Goal: Task Accomplishment & Management: Manage account settings

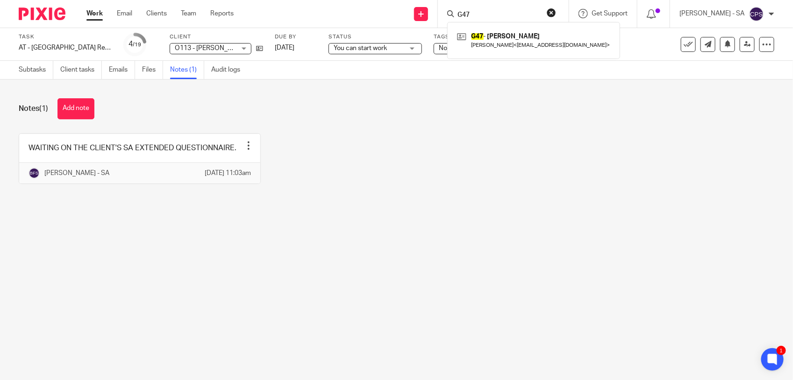
click at [492, 13] on input "G47" at bounding box center [499, 15] width 84 height 8
type input "N28"
click at [186, 272] on main "Task AT - SA Return - PE 05-04-2025 Save AT - SA Return - PE 05-04-2025 4 /19 C…" at bounding box center [396, 190] width 793 height 380
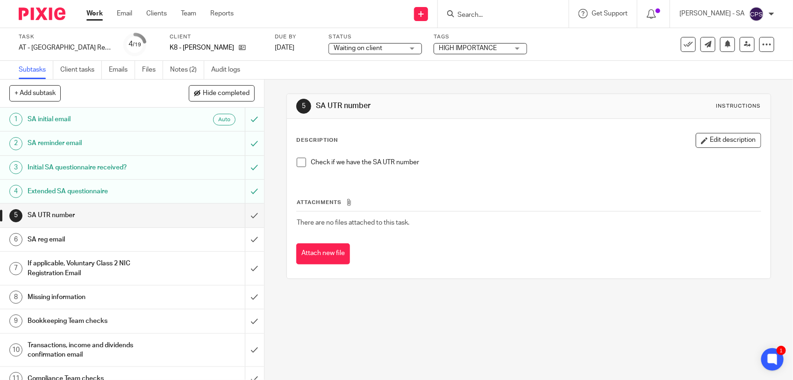
click at [297, 160] on span at bounding box center [301, 162] width 9 height 9
click at [245, 216] on input "submit" at bounding box center [132, 214] width 264 height 23
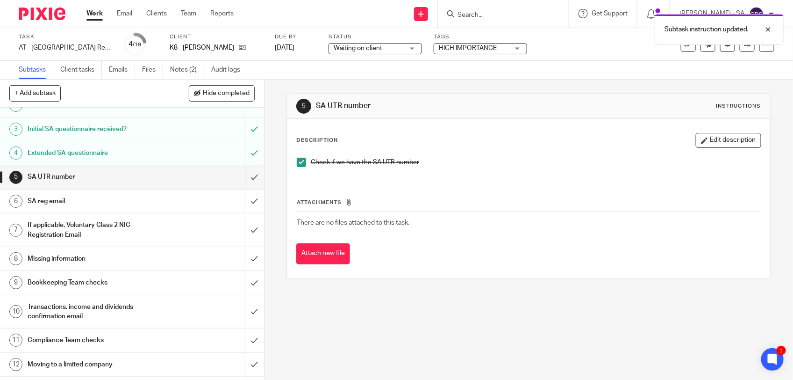
scroll to position [58, 0]
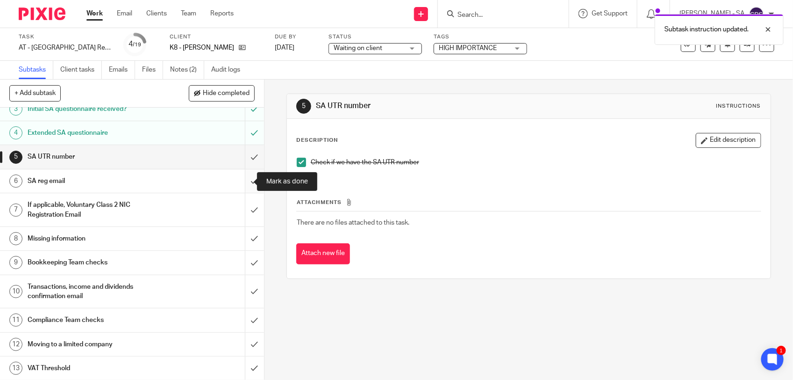
click at [241, 181] on input "submit" at bounding box center [132, 180] width 264 height 23
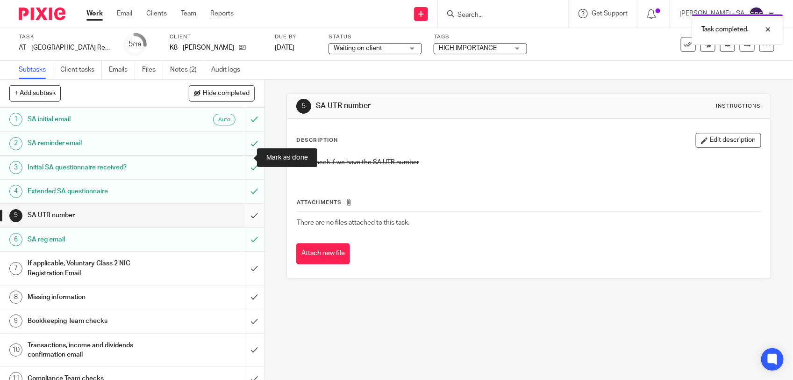
scroll to position [58, 0]
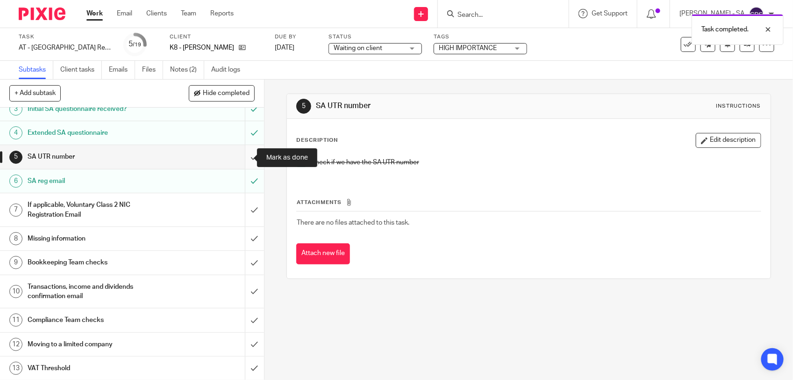
click at [242, 157] on input "submit" at bounding box center [132, 156] width 264 height 23
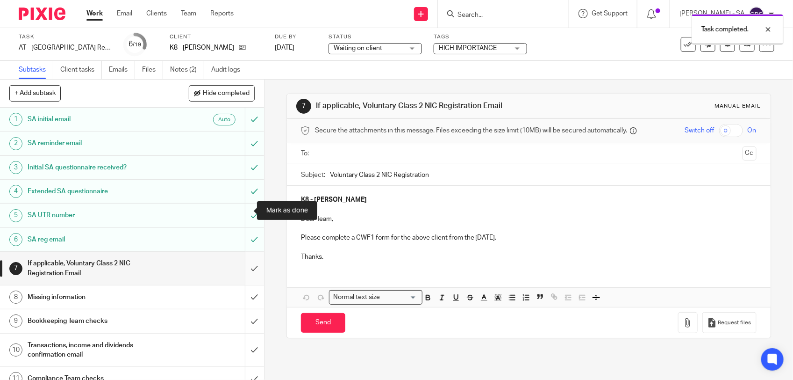
scroll to position [58, 0]
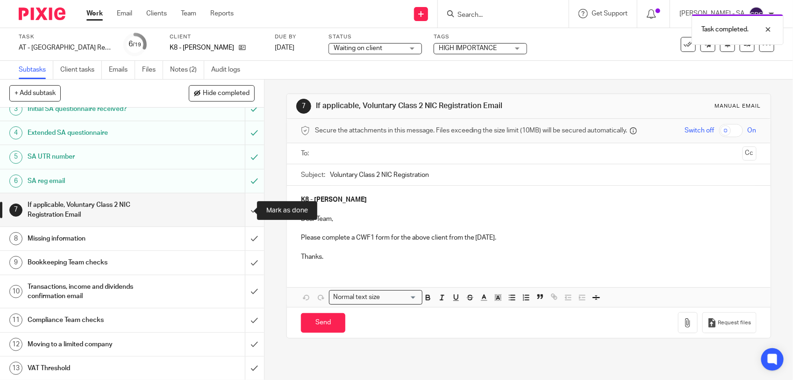
click at [244, 208] on input "submit" at bounding box center [132, 209] width 264 height 33
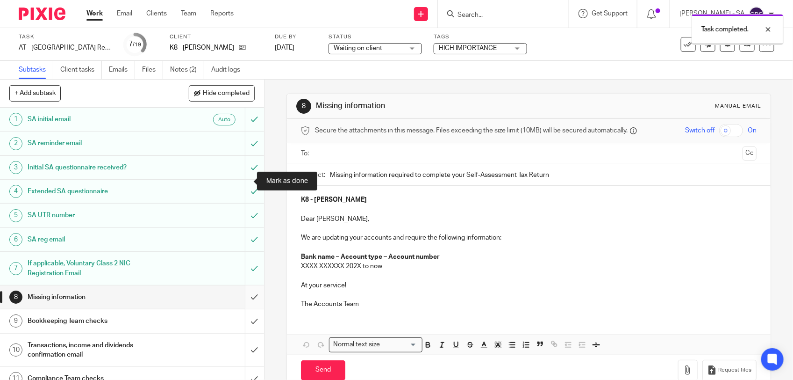
scroll to position [117, 0]
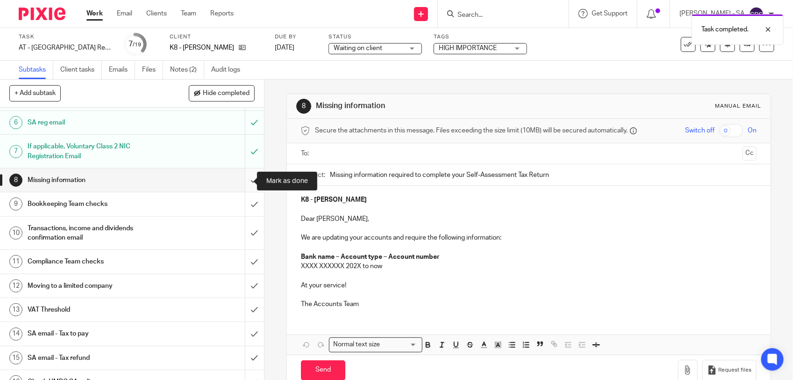
click at [244, 178] on input "submit" at bounding box center [132, 179] width 264 height 23
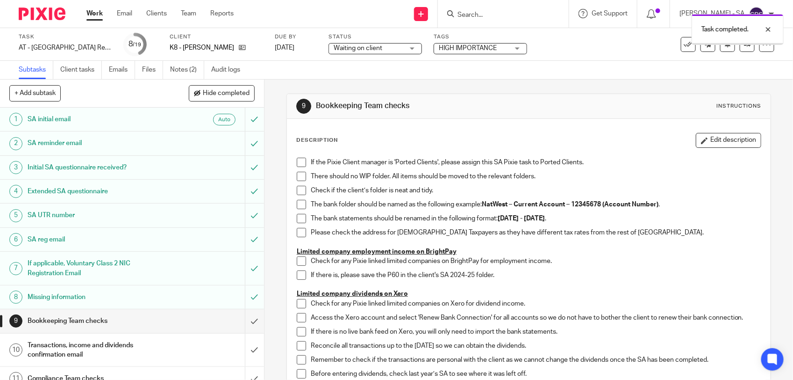
scroll to position [117, 0]
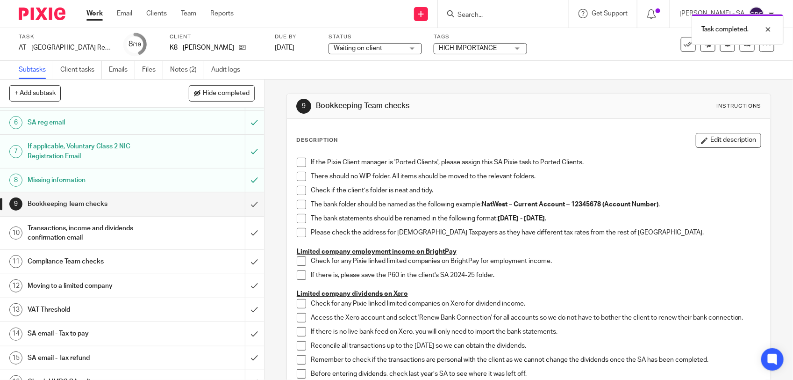
click at [298, 158] on span at bounding box center [301, 162] width 9 height 9
click at [297, 178] on span at bounding box center [301, 176] width 9 height 9
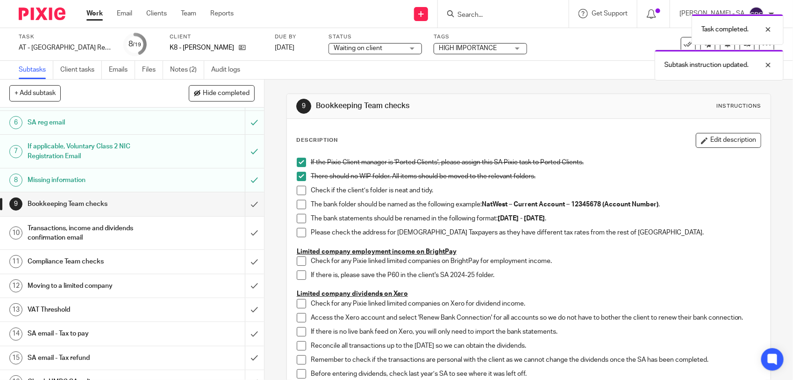
click at [297, 192] on span at bounding box center [301, 190] width 9 height 9
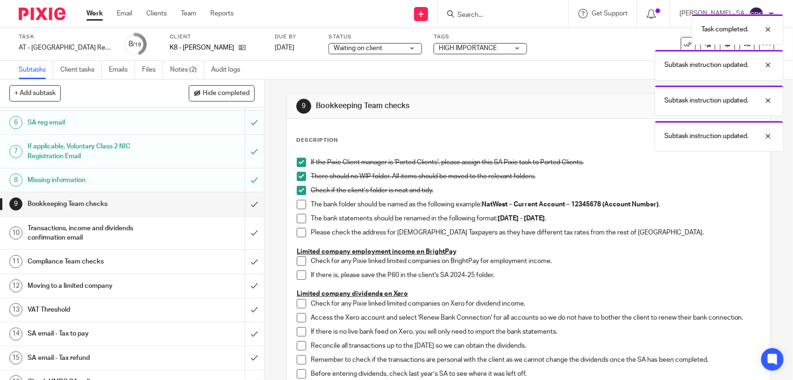
click at [297, 203] on span at bounding box center [301, 204] width 9 height 9
drag, startPoint x: 295, startPoint y: 218, endPoint x: 295, endPoint y: 223, distance: 5.6
click at [297, 220] on span at bounding box center [301, 218] width 9 height 9
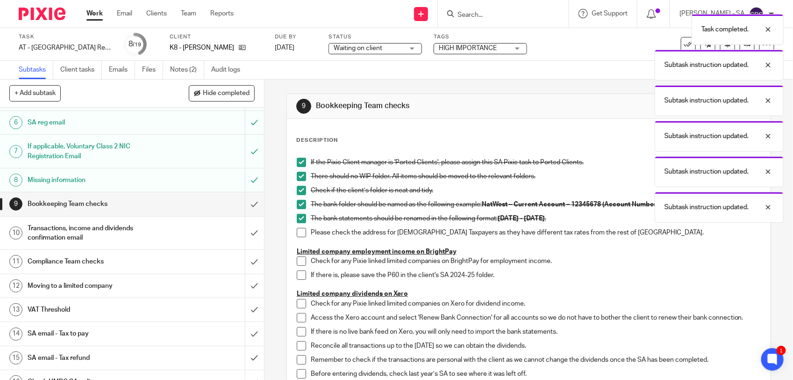
click at [297, 228] on span at bounding box center [301, 232] width 9 height 9
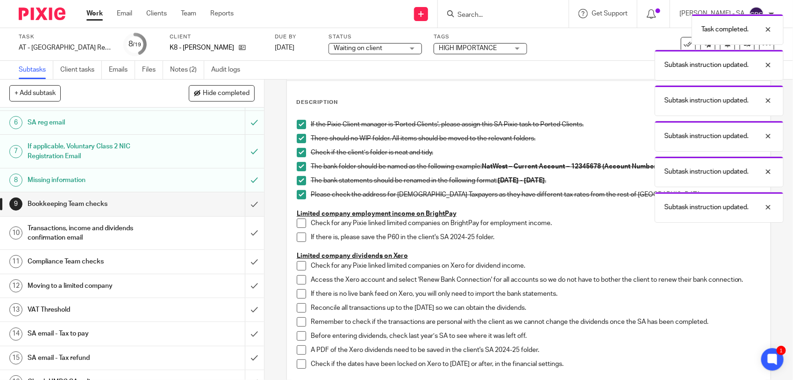
scroll to position [58, 0]
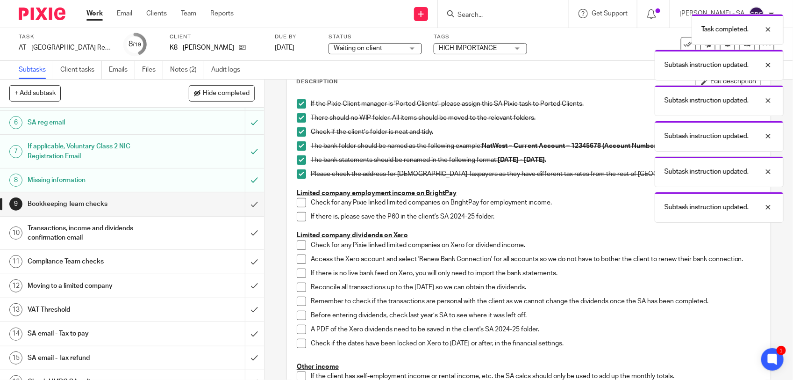
click at [297, 202] on span at bounding box center [301, 202] width 9 height 9
click at [297, 218] on span at bounding box center [301, 216] width 9 height 9
click at [297, 263] on span at bounding box center [301, 258] width 9 height 9
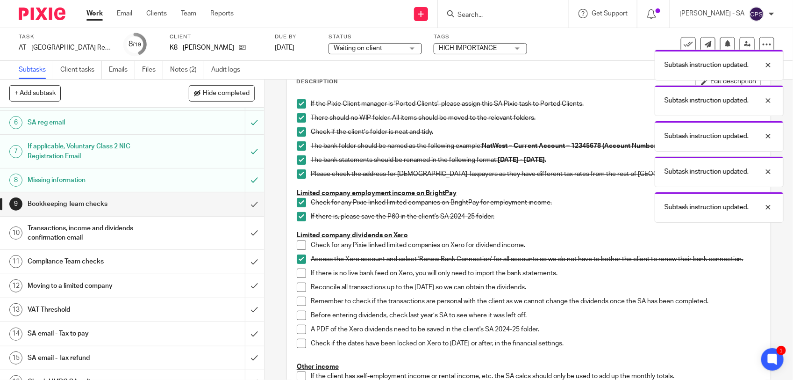
click at [297, 244] on span at bounding box center [301, 244] width 9 height 9
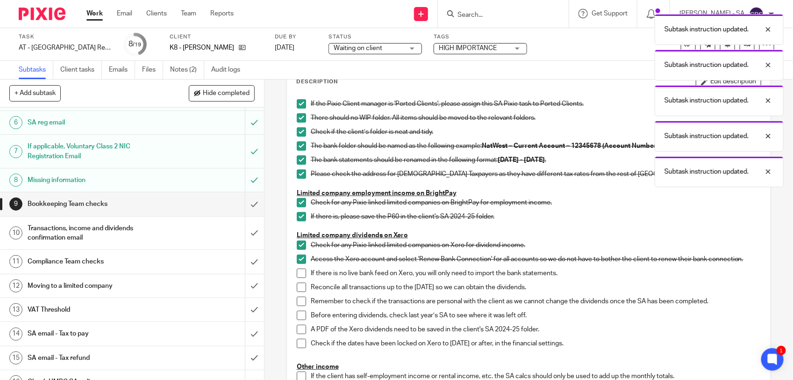
scroll to position [117, 0]
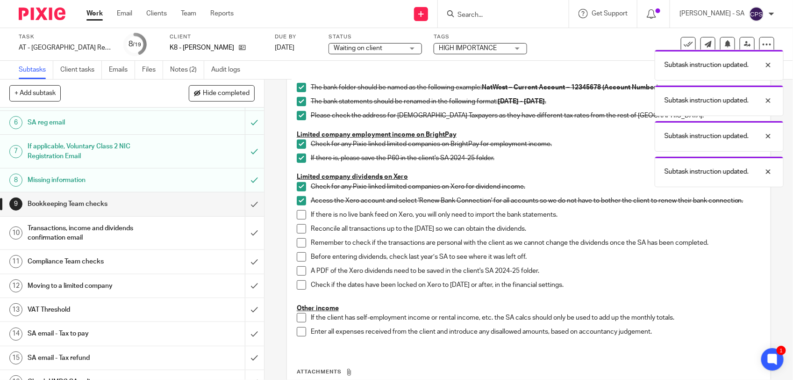
click at [298, 215] on span at bounding box center [301, 214] width 9 height 9
drag, startPoint x: 297, startPoint y: 227, endPoint x: 298, endPoint y: 239, distance: 12.2
click at [297, 228] on span at bounding box center [301, 228] width 9 height 9
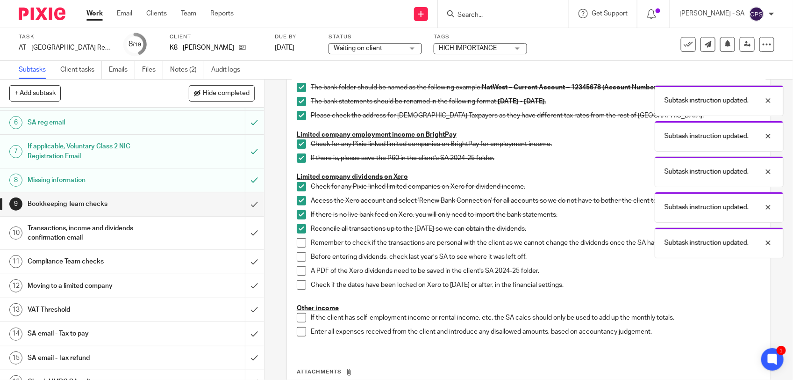
drag, startPoint x: 298, startPoint y: 240, endPoint x: 298, endPoint y: 249, distance: 9.4
click at [298, 242] on span at bounding box center [301, 242] width 9 height 9
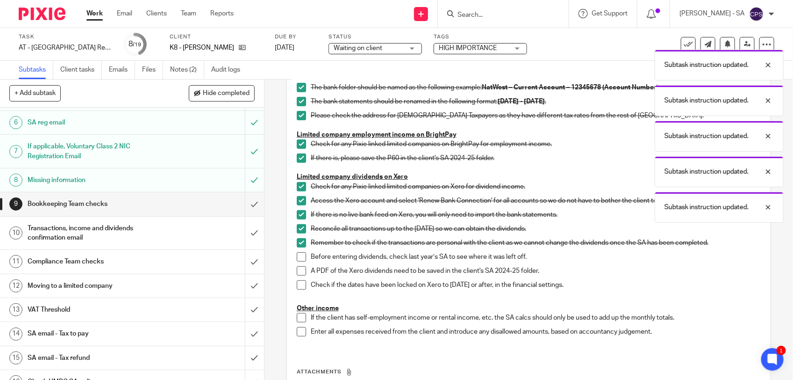
click at [298, 255] on span at bounding box center [301, 256] width 9 height 9
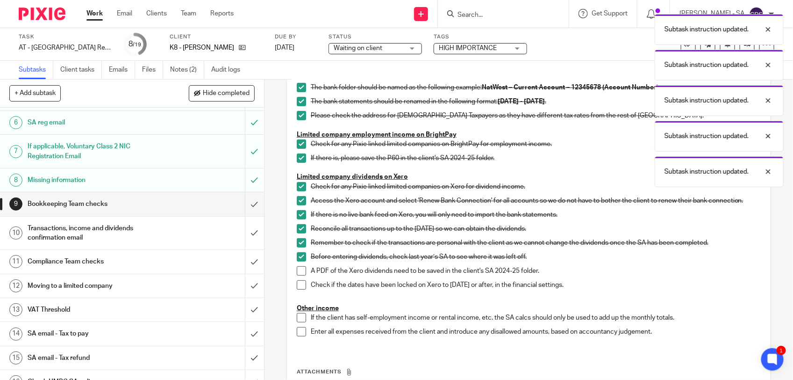
click at [297, 271] on span at bounding box center [301, 270] width 9 height 9
click at [297, 286] on span at bounding box center [301, 284] width 9 height 9
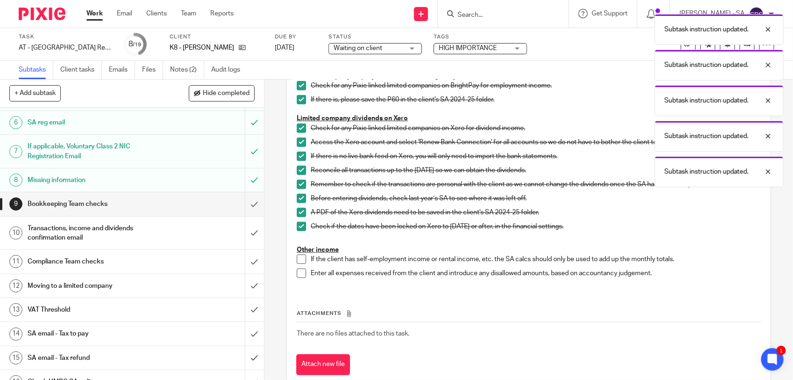
click at [301, 260] on span at bounding box center [301, 258] width 9 height 9
click at [301, 274] on span at bounding box center [301, 272] width 9 height 9
click at [245, 204] on input "submit" at bounding box center [132, 203] width 264 height 23
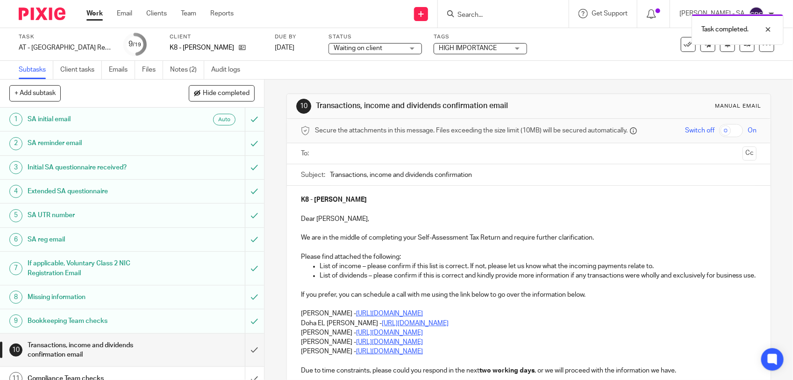
scroll to position [117, 0]
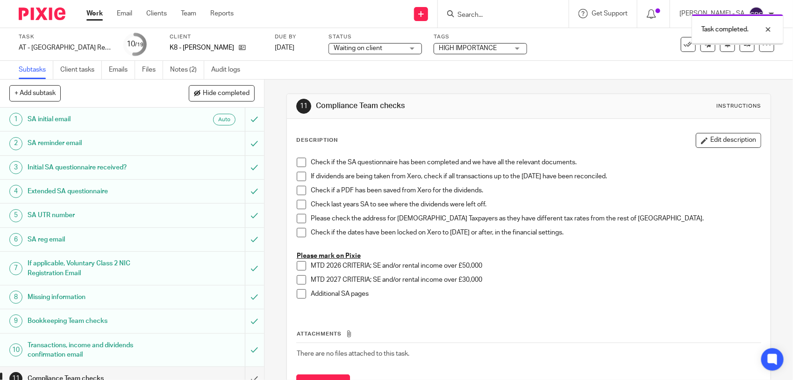
scroll to position [215, 0]
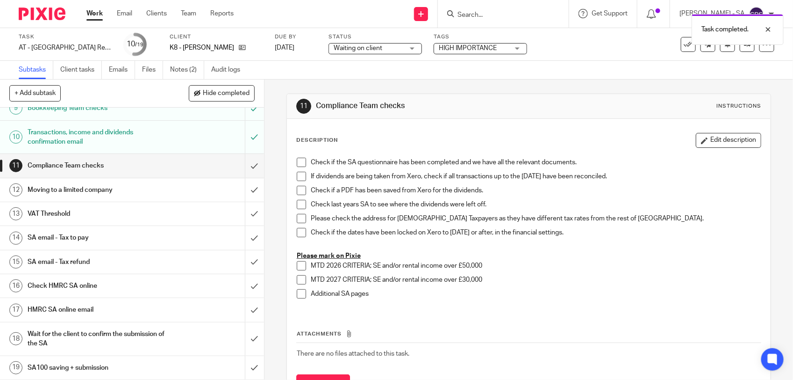
click at [138, 261] on h1 "SA email - Tax refund" at bounding box center [97, 262] width 139 height 14
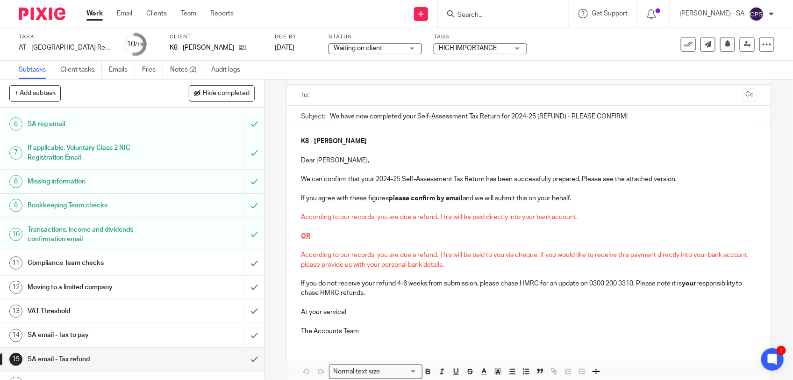
scroll to position [117, 0]
click at [349, 49] on span "Waiting on client" at bounding box center [358, 48] width 49 height 7
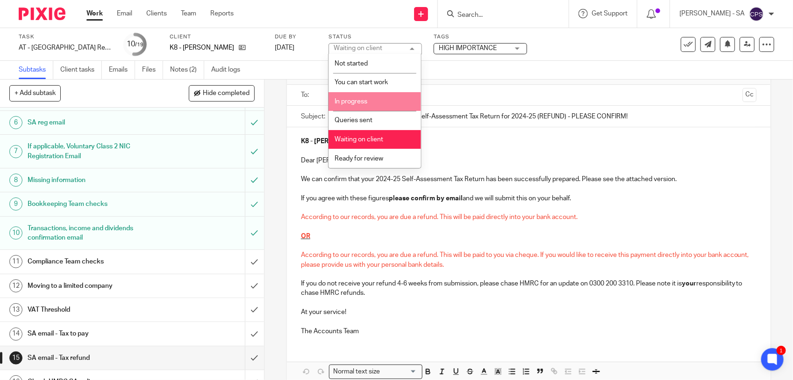
click at [352, 94] on li "In progress" at bounding box center [375, 101] width 93 height 19
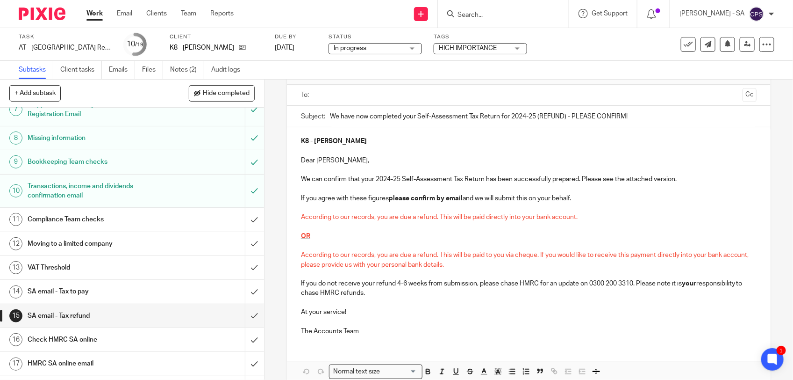
scroll to position [215, 0]
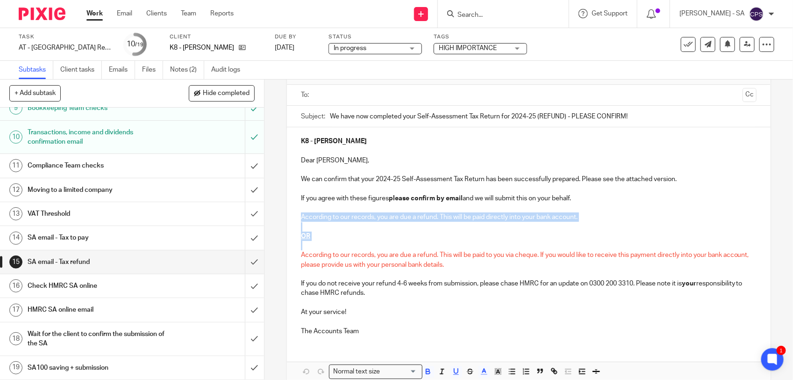
drag, startPoint x: 297, startPoint y: 216, endPoint x: 309, endPoint y: 241, distance: 27.4
click at [309, 241] on div "K8 - [PERSON_NAME] Dear [PERSON_NAME], We can confirm that your 2024-25 Self-As…" at bounding box center [529, 235] width 484 height 216
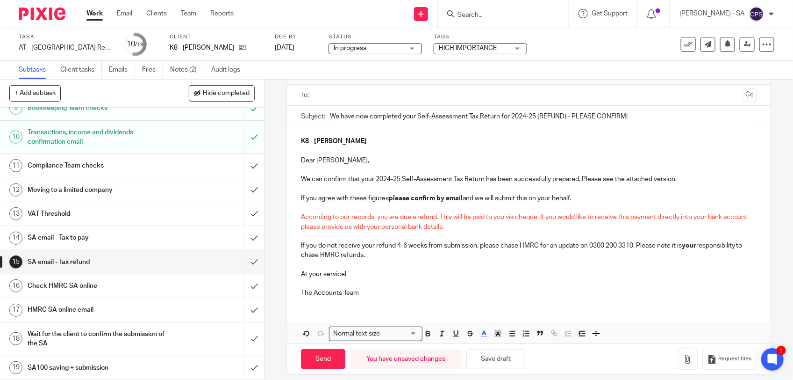
click at [433, 216] on span "According to our records, you are due a refund. This will be paid to you via ch…" at bounding box center [526, 222] width 450 height 16
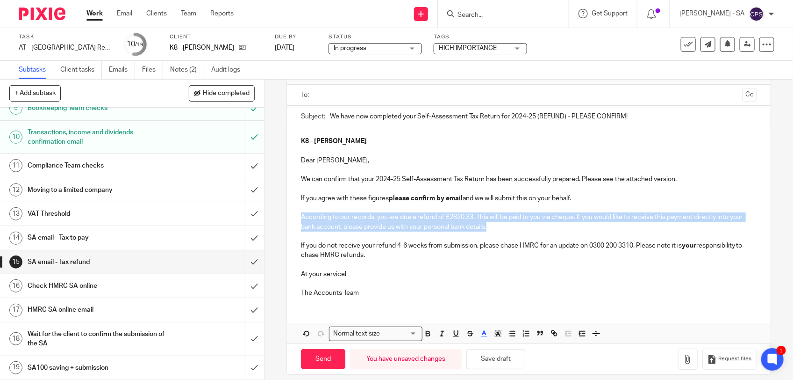
drag, startPoint x: 297, startPoint y: 216, endPoint x: 502, endPoint y: 228, distance: 205.1
click at [502, 228] on div "K8 - [PERSON_NAME] Dear [PERSON_NAME], We can confirm that your 2024-25 Self-As…" at bounding box center [529, 216] width 484 height 178
click at [483, 334] on polyline "button" at bounding box center [484, 333] width 3 height 4
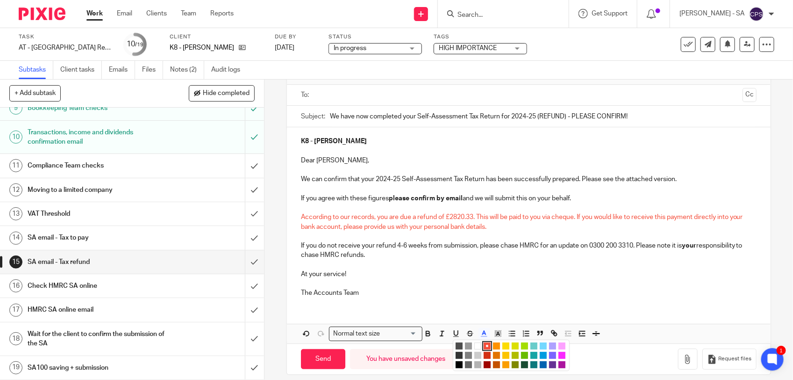
click at [456, 365] on li "color:#000000" at bounding box center [459, 364] width 7 height 7
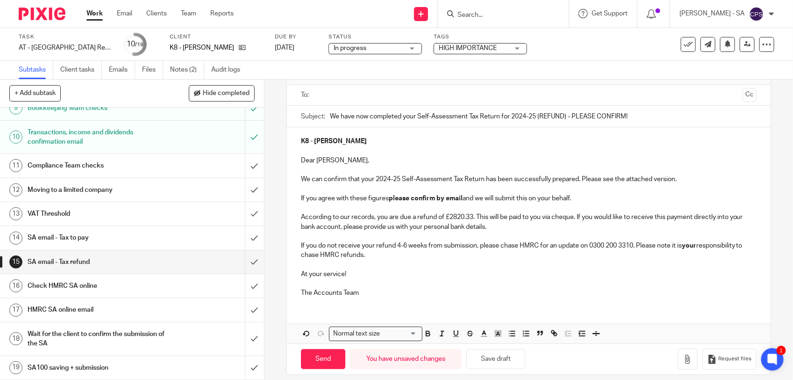
click at [511, 231] on p at bounding box center [529, 235] width 456 height 9
drag, startPoint x: 442, startPoint y: 219, endPoint x: 471, endPoint y: 220, distance: 28.5
click at [471, 220] on p "According to our records, you are due a refund of £2820.33. This will be paid t…" at bounding box center [529, 221] width 456 height 19
click at [427, 333] on icon "button" at bounding box center [428, 333] width 8 height 8
click at [475, 217] on p "According to our records, you are due a refund of £2820.33 . This will be paid …" at bounding box center [529, 221] width 456 height 19
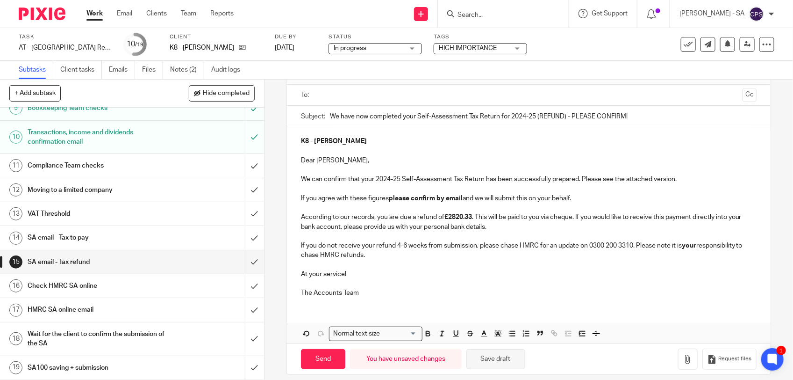
click at [494, 355] on button "Save draft" at bounding box center [496, 359] width 59 height 20
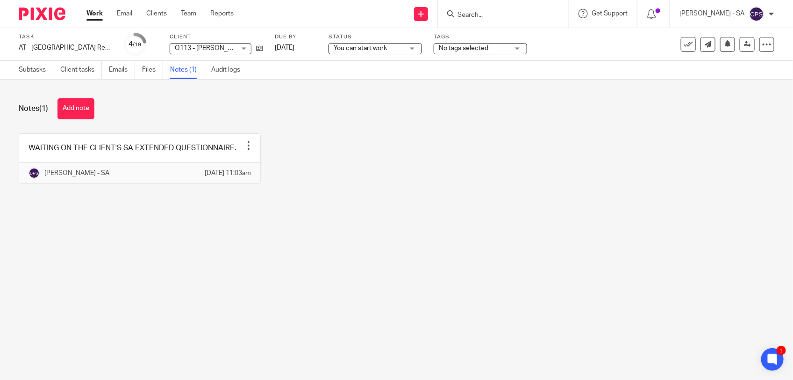
click at [485, 14] on input "Search" at bounding box center [499, 15] width 84 height 8
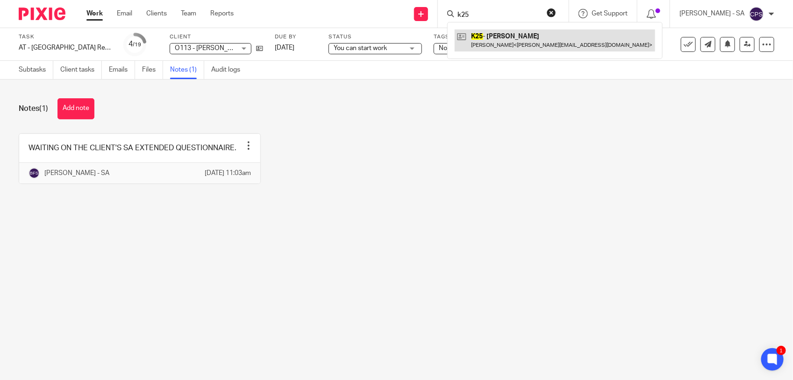
type input "k25"
click at [547, 41] on link at bounding box center [555, 40] width 201 height 22
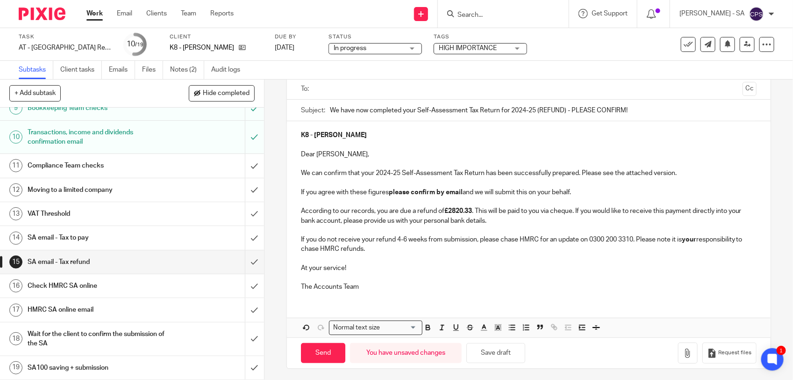
scroll to position [68, 0]
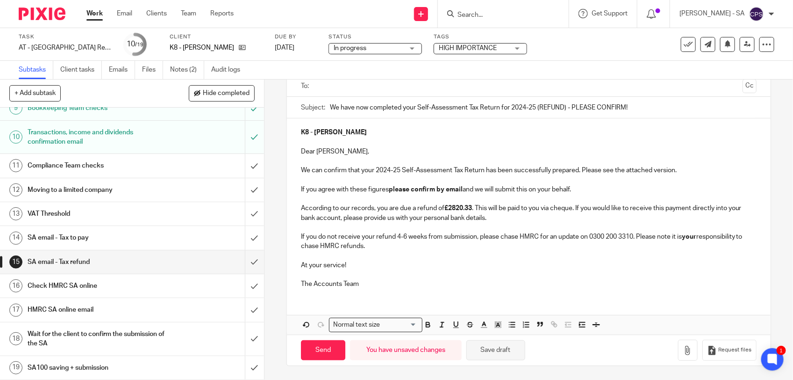
click at [497, 351] on button "Save draft" at bounding box center [496, 350] width 59 height 20
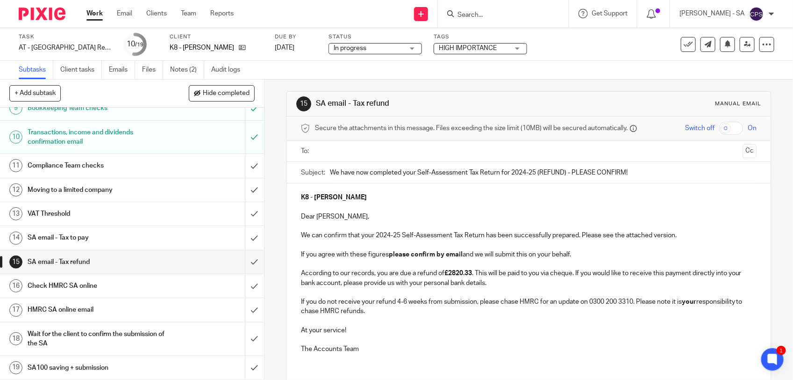
scroll to position [0, 0]
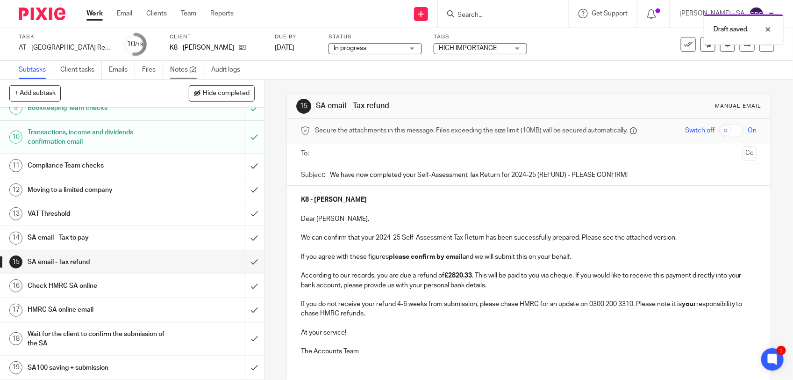
click at [191, 71] on link "Notes (2)" at bounding box center [187, 70] width 34 height 18
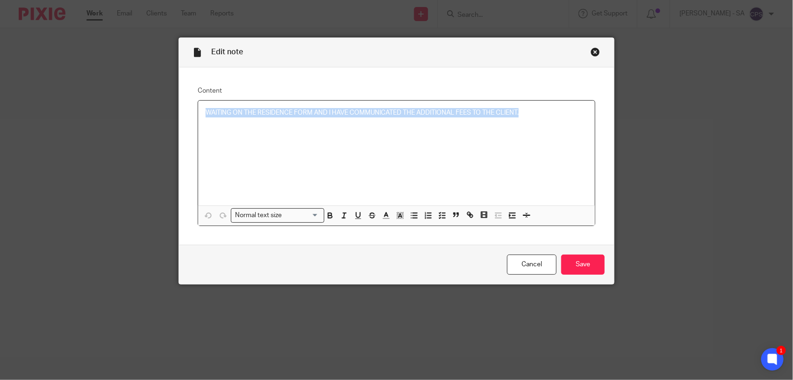
drag, startPoint x: 200, startPoint y: 110, endPoint x: 538, endPoint y: 110, distance: 338.0
click at [538, 110] on div "WAITING ON THE RESIDENCE FORM AND I HAVE COMMUNICATED THE ADDITIONAL FEES TO TH…" at bounding box center [396, 153] width 397 height 105
click at [442, 215] on line "button" at bounding box center [443, 215] width 3 height 0
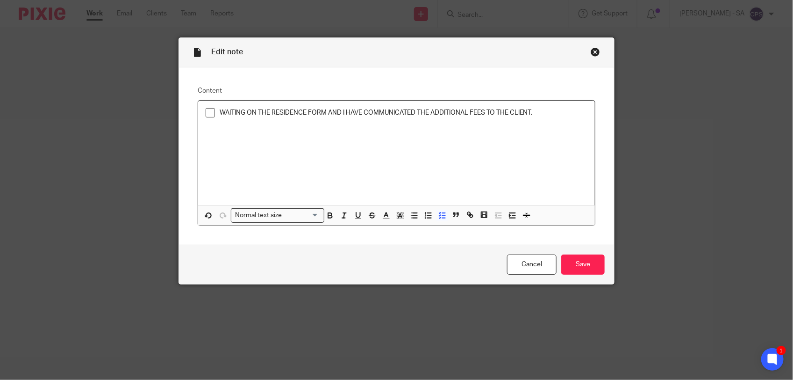
click at [206, 114] on span at bounding box center [210, 112] width 9 height 9
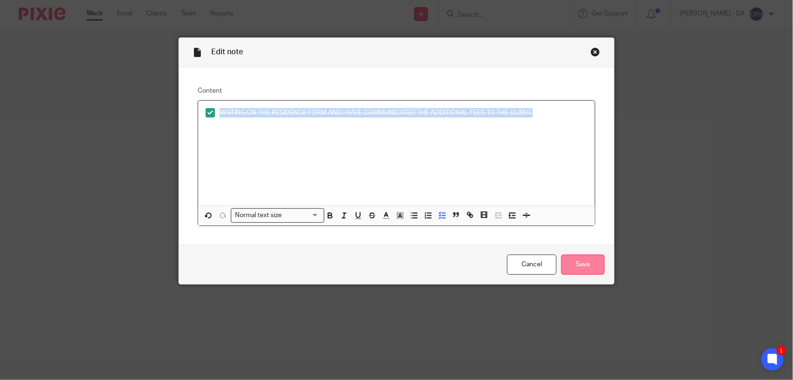
click at [587, 266] on input "Save" at bounding box center [583, 264] width 43 height 20
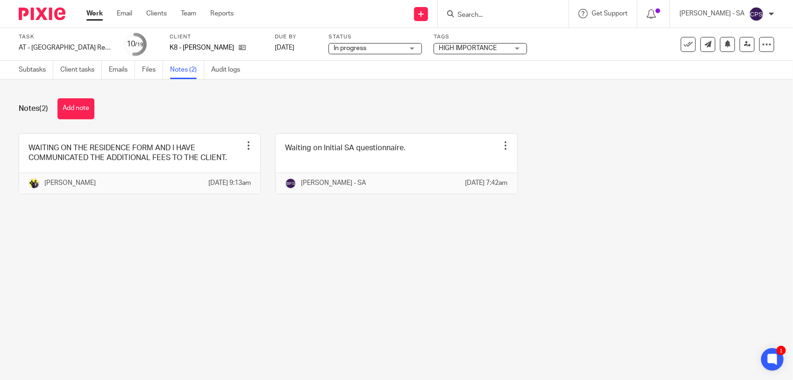
click at [456, 286] on main "Task AT - [GEOGRAPHIC_DATA] Return - PE [DATE] Save AT - [GEOGRAPHIC_DATA] Retu…" at bounding box center [396, 190] width 793 height 380
click at [174, 274] on main "Task AT - [GEOGRAPHIC_DATA] Return - PE [DATE] Save AT - [GEOGRAPHIC_DATA] Retu…" at bounding box center [396, 190] width 793 height 380
click at [36, 71] on link "Subtasks" at bounding box center [36, 70] width 35 height 18
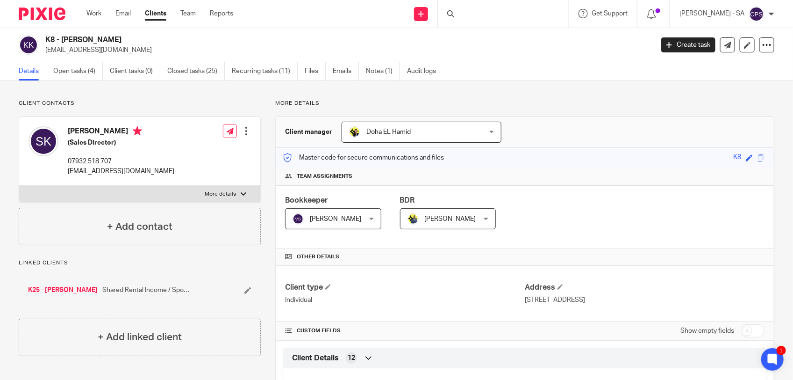
click at [469, 14] on div at bounding box center [503, 14] width 131 height 28
click at [477, 13] on div at bounding box center [503, 14] width 131 height 28
click at [484, 13] on div at bounding box center [503, 14] width 131 height 28
click at [494, 15] on div at bounding box center [503, 14] width 131 height 28
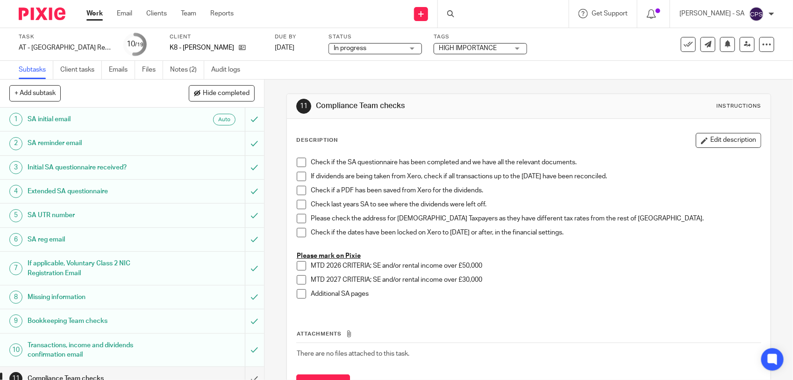
scroll to position [215, 0]
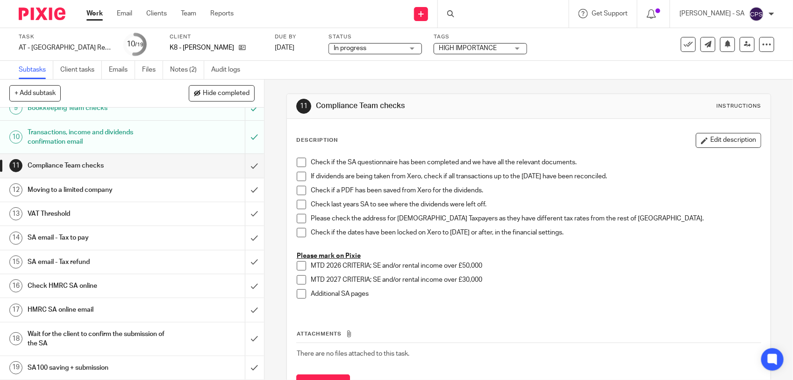
click at [122, 234] on h1 "SA email - Tax to pay" at bounding box center [97, 237] width 139 height 14
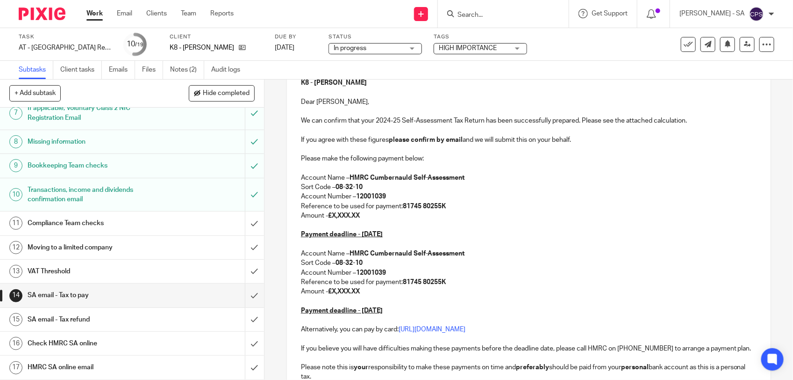
scroll to position [175, 0]
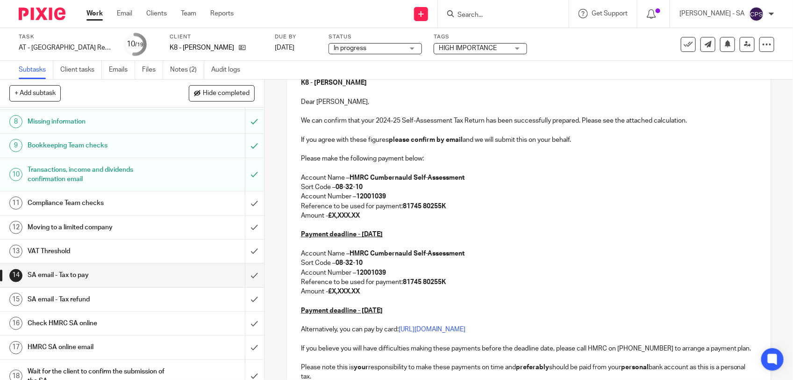
click at [101, 297] on h1 "SA email - Tax refund" at bounding box center [97, 299] width 139 height 14
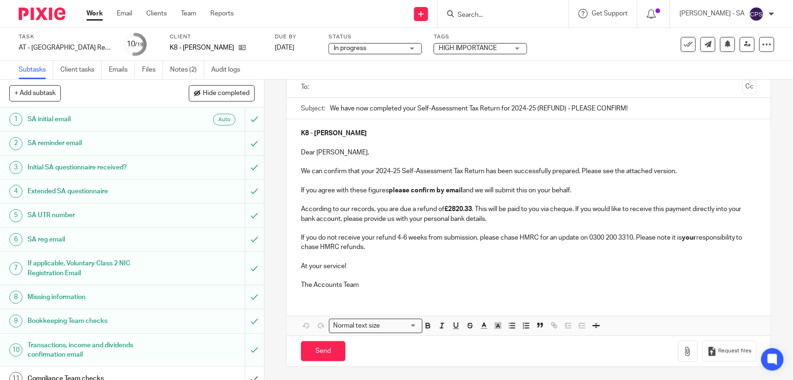
scroll to position [68, 0]
click at [188, 71] on link "Notes (2)" at bounding box center [187, 70] width 34 height 18
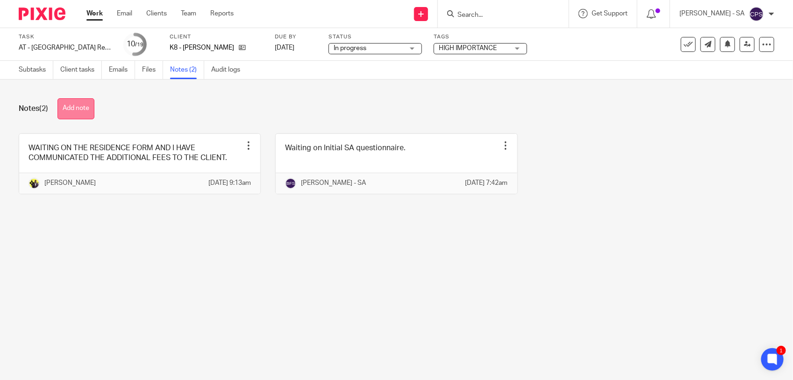
click at [75, 104] on button "Add note" at bounding box center [76, 108] width 37 height 21
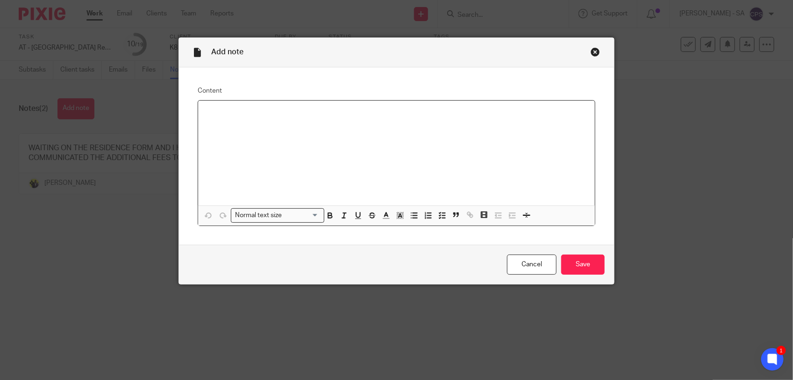
paste div
click at [231, 112] on p "Please check SA and send to the client." at bounding box center [397, 112] width 382 height 9
drag, startPoint x: 202, startPoint y: 110, endPoint x: 351, endPoint y: 118, distance: 148.9
click at [351, 118] on div "Please review SA and send to the client." at bounding box center [396, 153] width 397 height 105
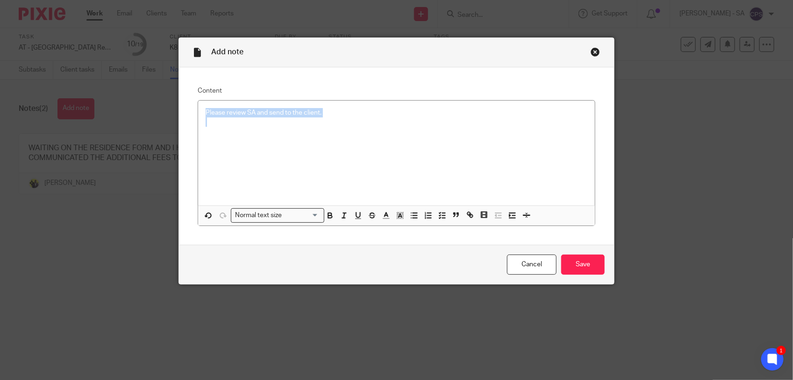
drag, startPoint x: 434, startPoint y: 214, endPoint x: 378, endPoint y: 145, distance: 89.1
click at [438, 214] on icon "button" at bounding box center [442, 215] width 8 height 8
click at [363, 120] on div "Please review SA and send to the client." at bounding box center [404, 115] width 368 height 14
click at [230, 136] on div at bounding box center [404, 129] width 368 height 14
click at [579, 263] on input "Save" at bounding box center [583, 264] width 43 height 20
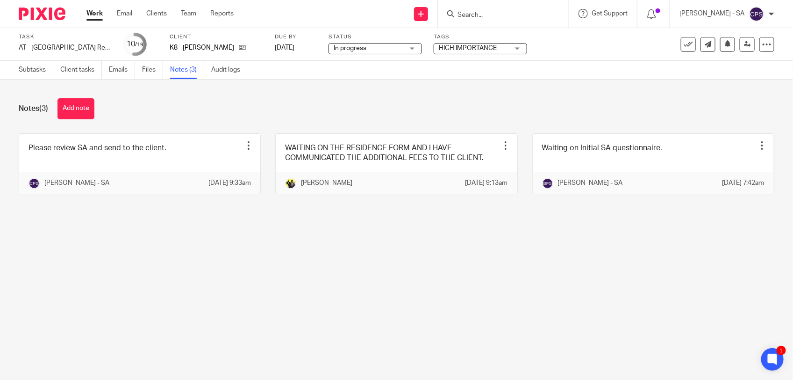
drag, startPoint x: 189, startPoint y: 280, endPoint x: 193, endPoint y: 270, distance: 10.1
click at [189, 280] on main "Task AT - [GEOGRAPHIC_DATA] Return - PE [DATE] Save AT - [GEOGRAPHIC_DATA] Retu…" at bounding box center [396, 190] width 793 height 380
click at [38, 73] on link "Subtasks" at bounding box center [36, 70] width 35 height 18
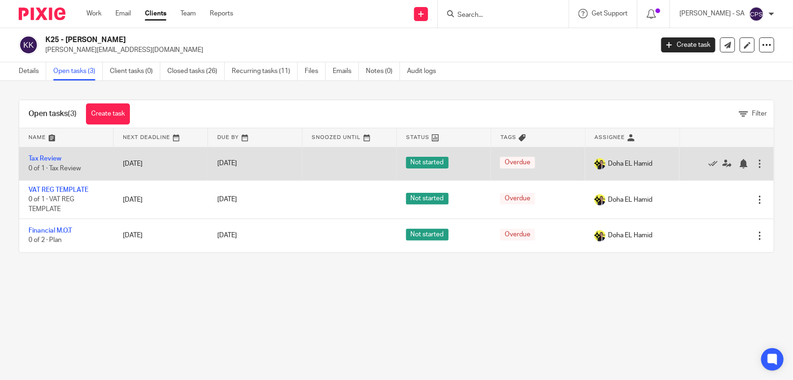
drag, startPoint x: 200, startPoint y: 331, endPoint x: 192, endPoint y: 148, distance: 183.4
click at [200, 331] on main "K25 - DELPHINE KANU delphine.kanu@gmail.com Create task Update from Companies H…" at bounding box center [396, 190] width 793 height 380
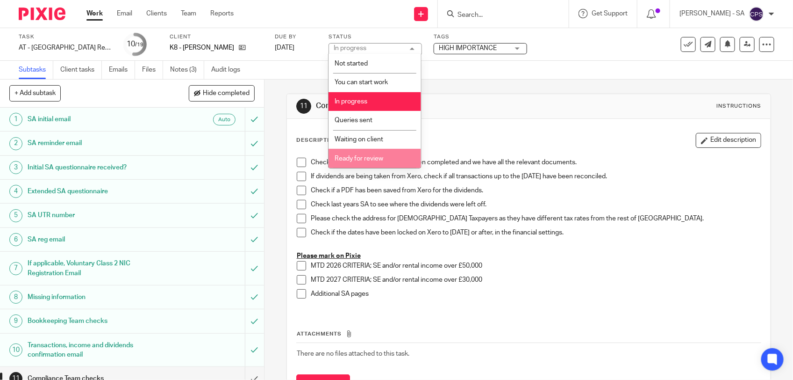
click at [366, 151] on li "Ready for review" at bounding box center [375, 158] width 93 height 19
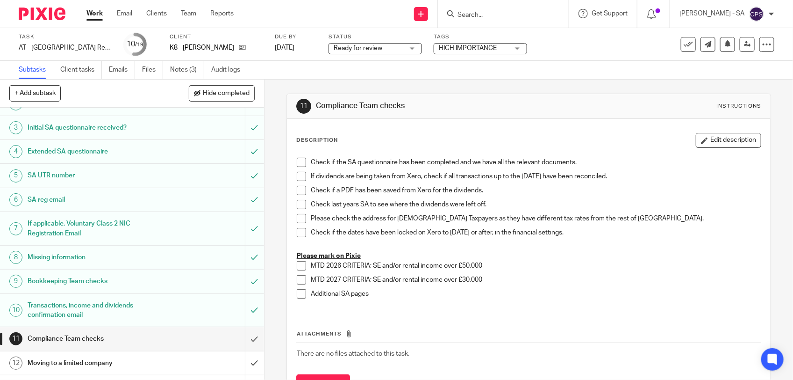
scroll to position [215, 0]
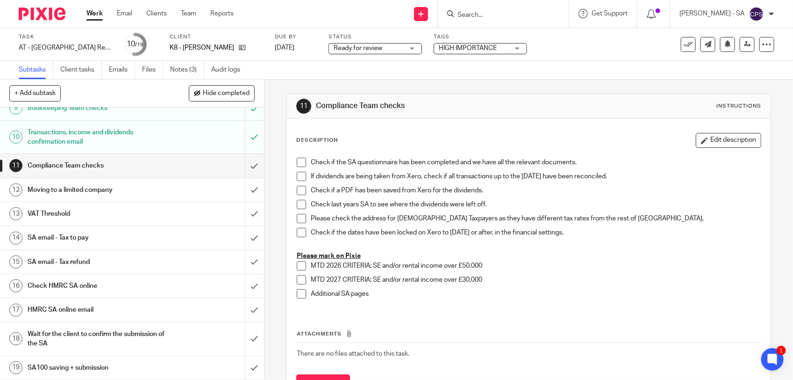
click at [103, 259] on h1 "SA email - Tax refund" at bounding box center [97, 262] width 139 height 14
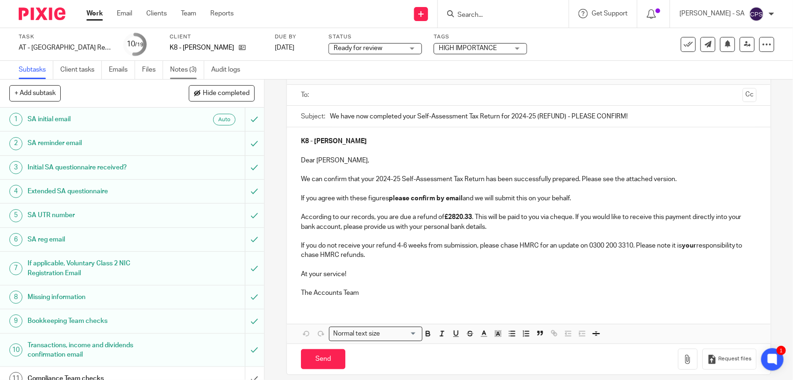
click at [176, 69] on link "Notes (3)" at bounding box center [187, 70] width 34 height 18
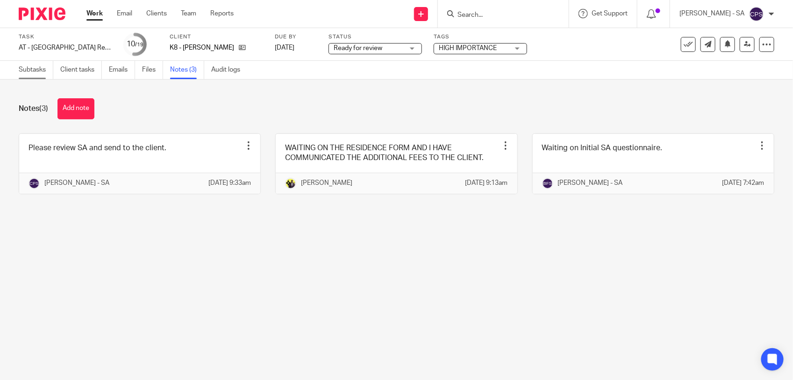
click at [29, 72] on link "Subtasks" at bounding box center [36, 70] width 35 height 18
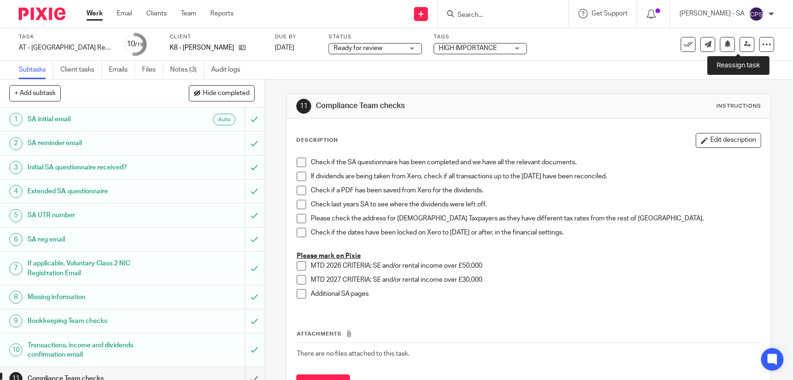
click at [744, 43] on icon at bounding box center [747, 44] width 7 height 7
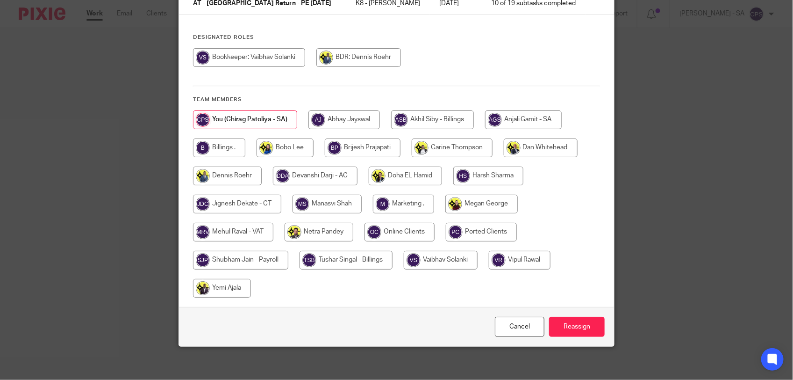
scroll to position [98, 0]
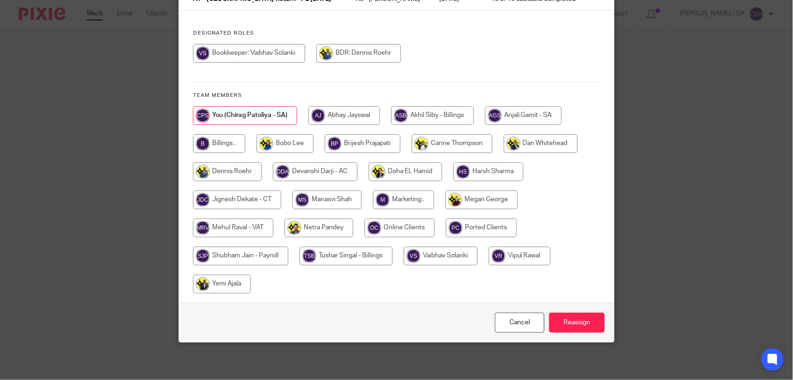
click at [316, 222] on input "radio" at bounding box center [319, 227] width 69 height 19
radio input "true"
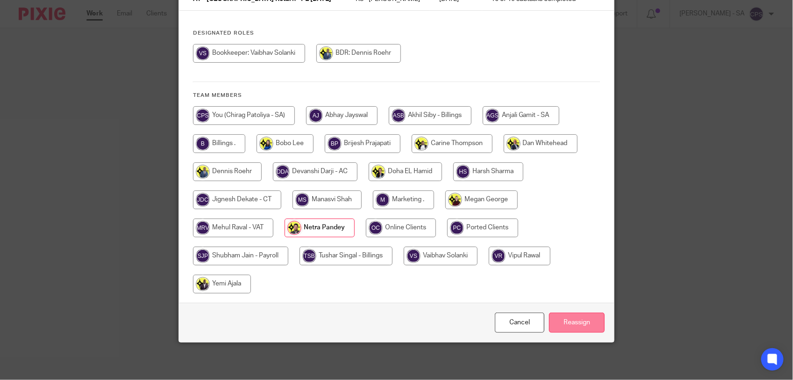
click at [559, 317] on input "Reassign" at bounding box center [577, 322] width 56 height 20
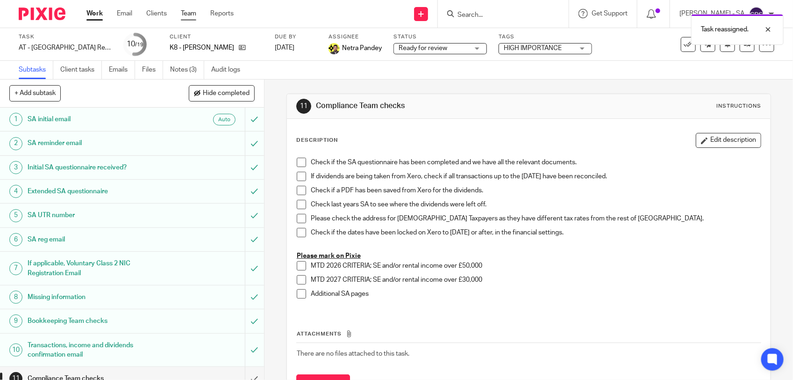
click at [190, 10] on link "Team" at bounding box center [188, 13] width 15 height 9
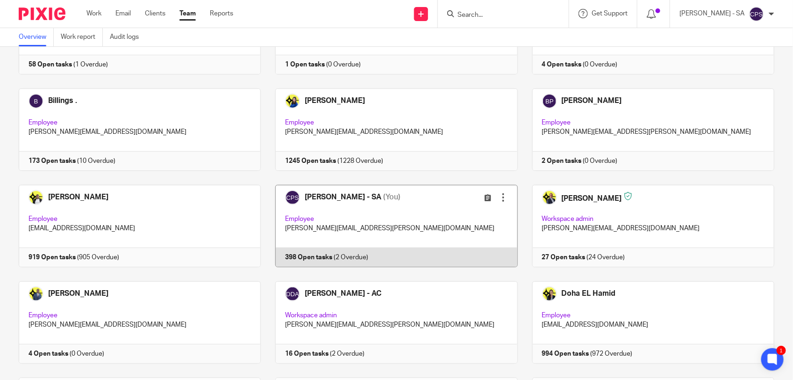
scroll to position [117, 0]
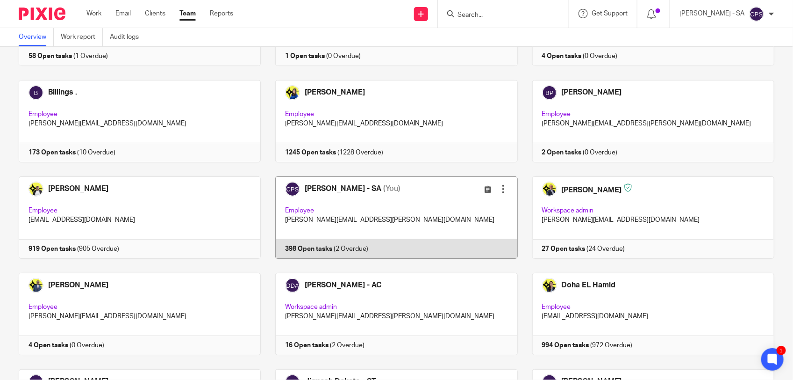
click at [429, 216] on link at bounding box center [389, 217] width 257 height 82
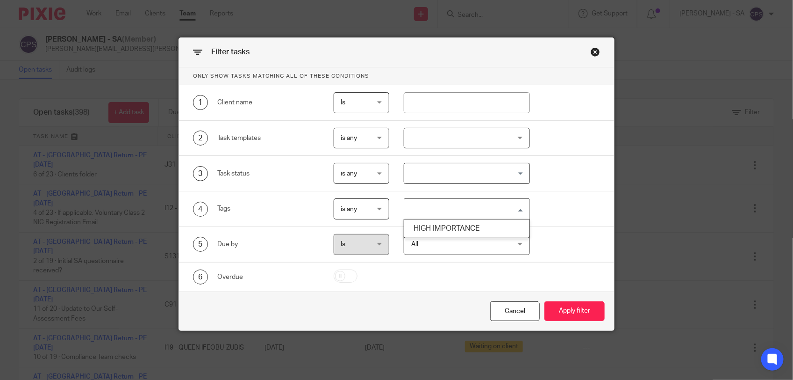
click at [425, 212] on input "Search for option" at bounding box center [464, 209] width 119 height 16
click at [430, 228] on li "HIGH IMPORTANCE" at bounding box center [466, 229] width 125 height 14
click at [554, 308] on button "Apply filter" at bounding box center [575, 311] width 60 height 20
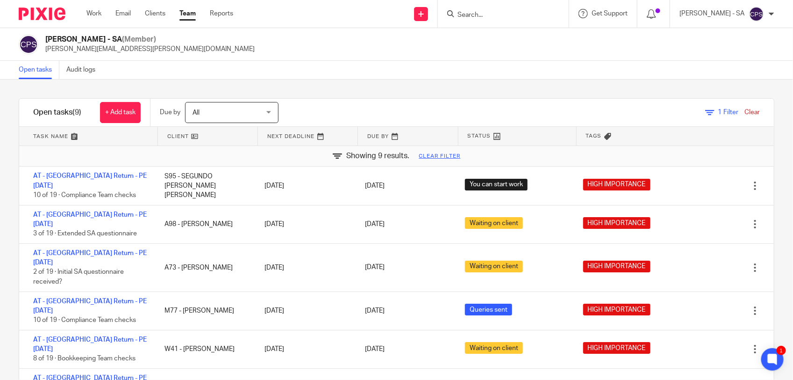
click at [745, 110] on link "Clear" at bounding box center [752, 112] width 15 height 7
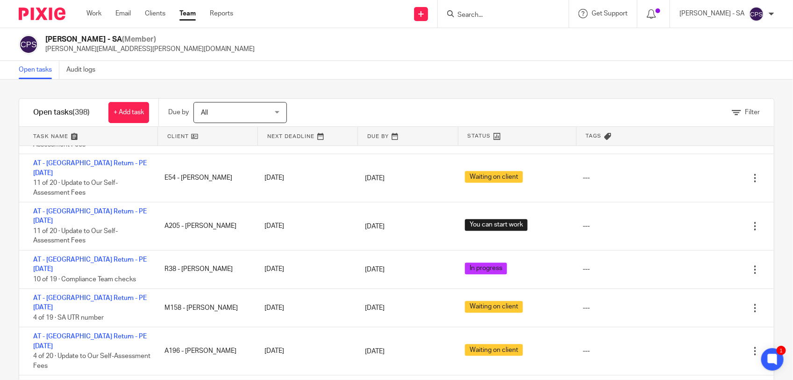
scroll to position [935, 0]
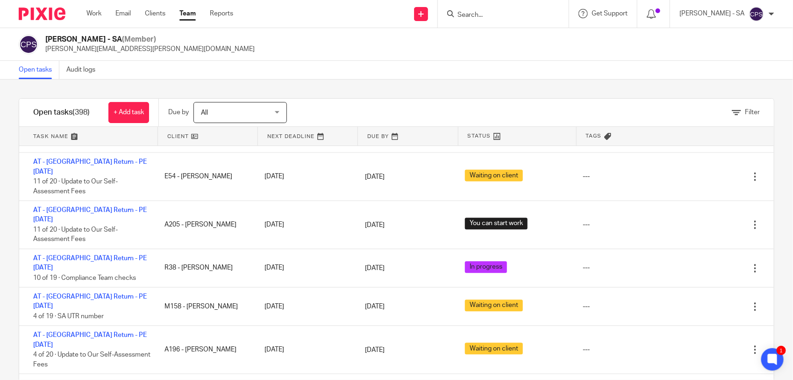
click at [473, 14] on input "Search" at bounding box center [499, 15] width 84 height 8
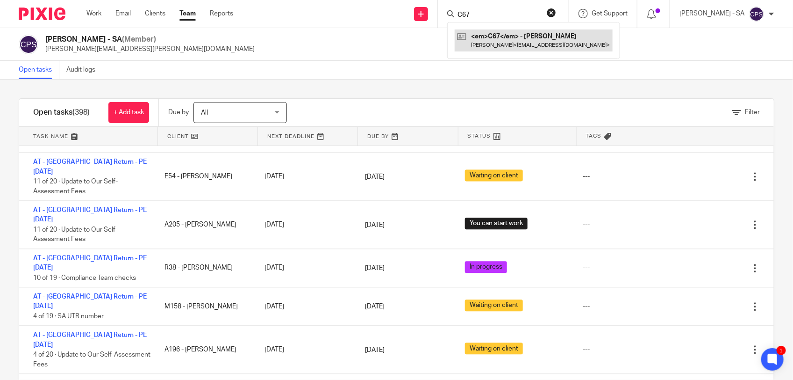
type input "C67"
click at [503, 41] on link at bounding box center [534, 40] width 158 height 22
